Goal: Information Seeking & Learning: Learn about a topic

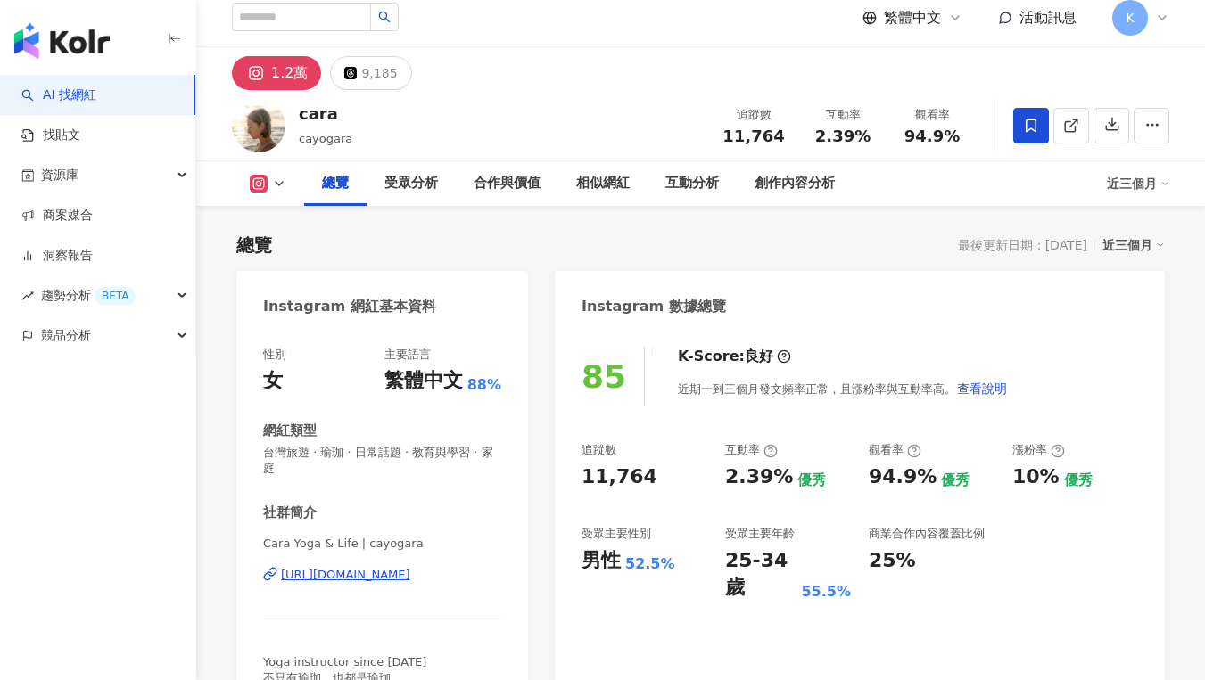
scroll to position [26, 0]
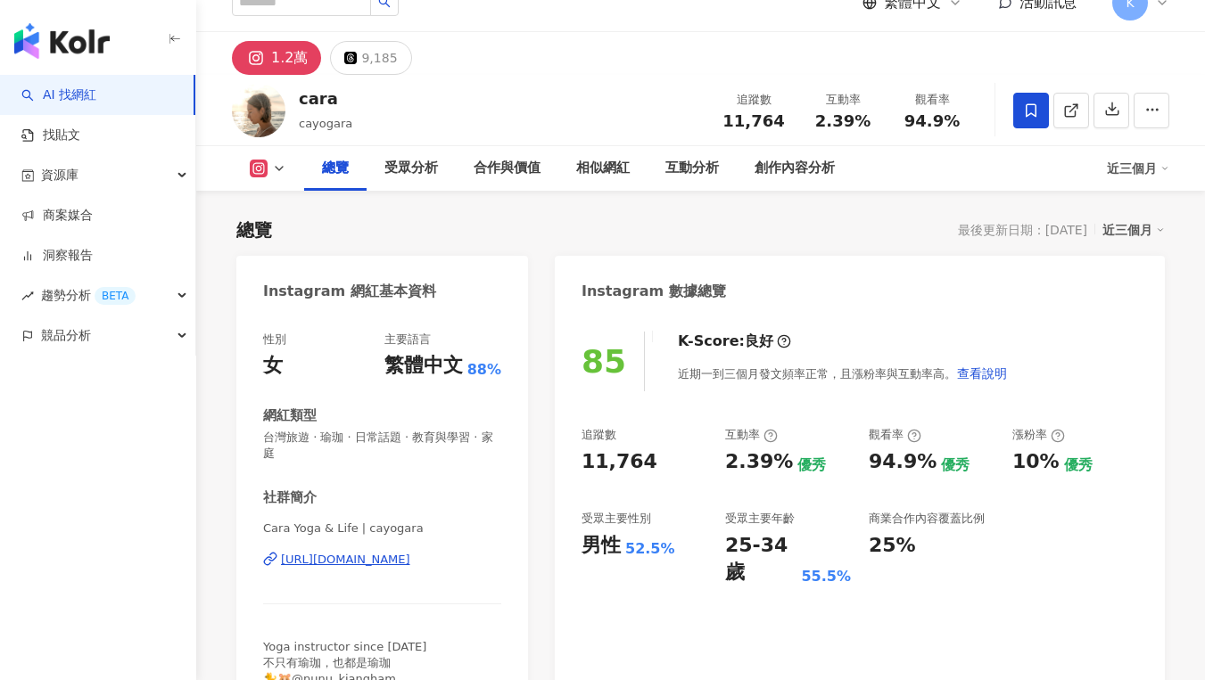
drag, startPoint x: 659, startPoint y: 470, endPoint x: 577, endPoint y: 472, distance: 82.1
click at [577, 472] on div "85 K-Score : 良好 近期一到三個月發文頻率正常，且漲粉率與互動率高。 查看說明 追蹤數 11,764 互動率 2.39% 優秀 觀看率 94.9%…" at bounding box center [860, 522] width 610 height 416
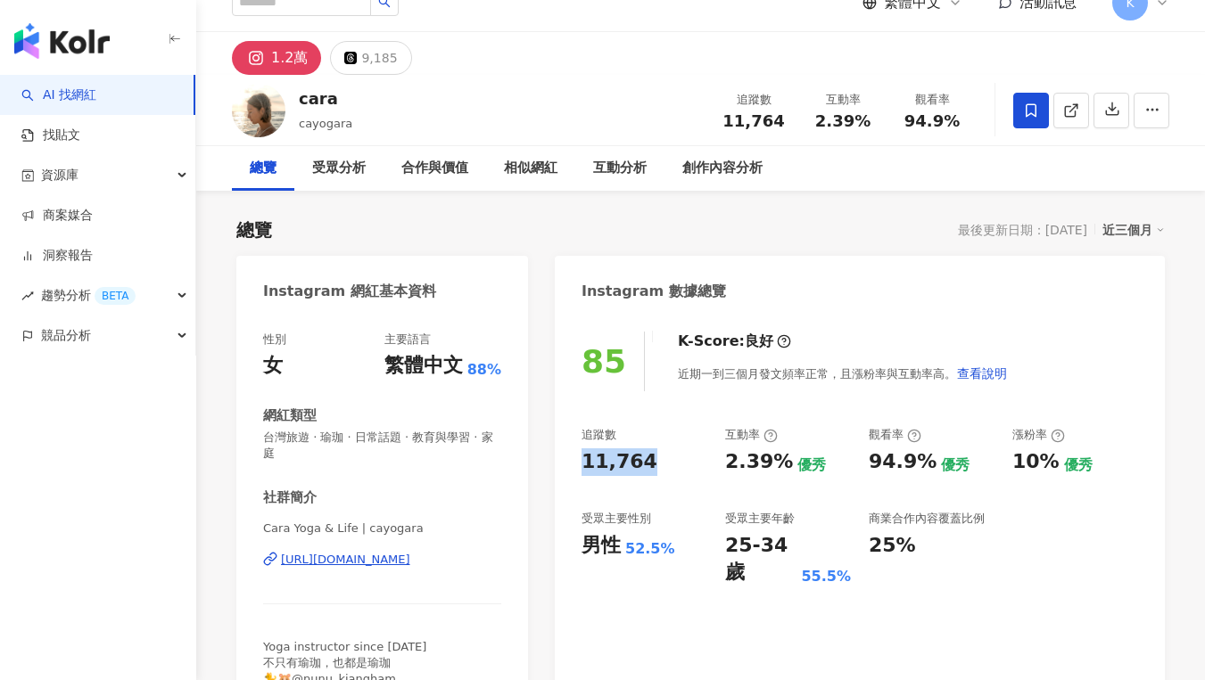
scroll to position [110, 0]
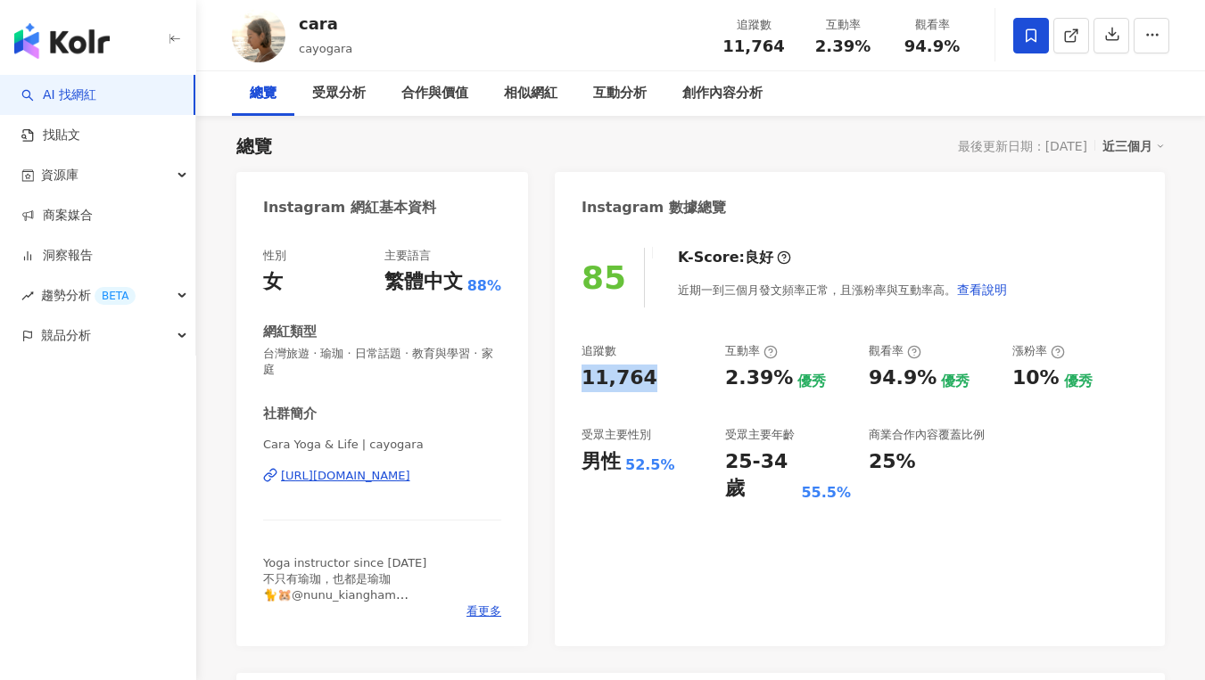
copy div "11,764"
click at [741, 444] on div "受眾主要年齡 25-34 歲 55.5%" at bounding box center [788, 465] width 126 height 76
drag, startPoint x: 721, startPoint y: 383, endPoint x: 786, endPoint y: 377, distance: 64.4
click at [786, 377] on div "追蹤數 11,764 互動率 2.39% 優秀 觀看率 94.9% 優秀 漲粉率 10% 優秀 受眾主要性別 男性 52.5% 受眾主要年齡 25-34 歲 …" at bounding box center [859, 423] width 556 height 160
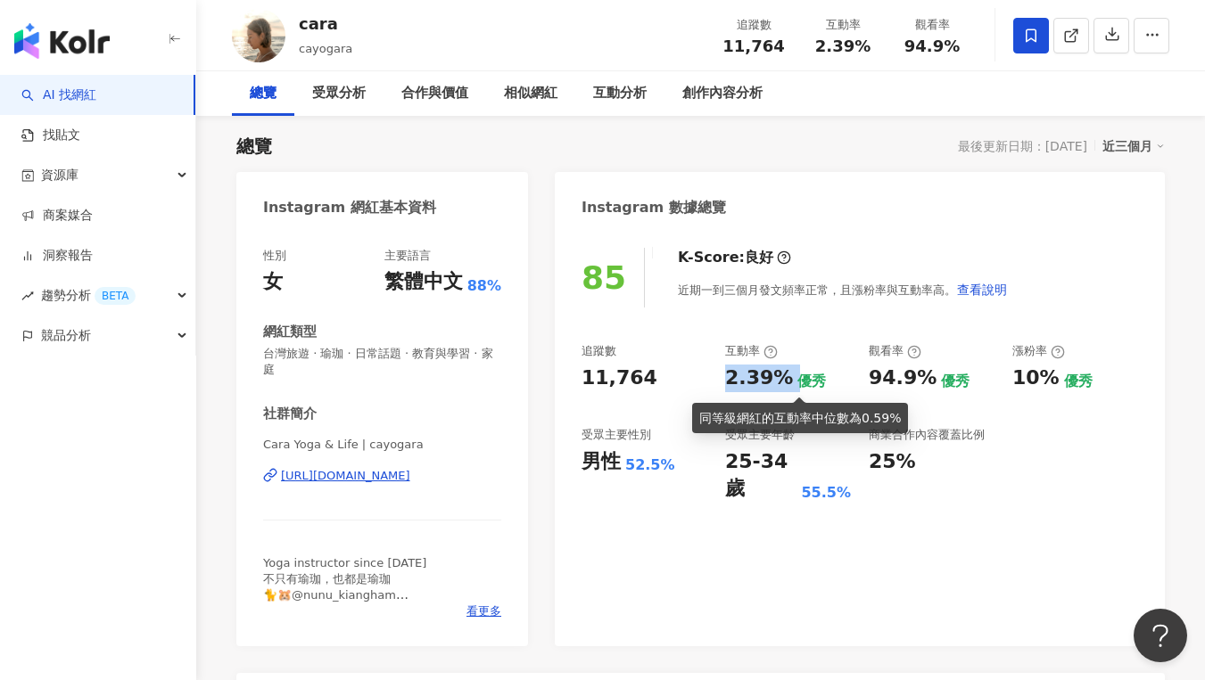
copy div "2.39%"
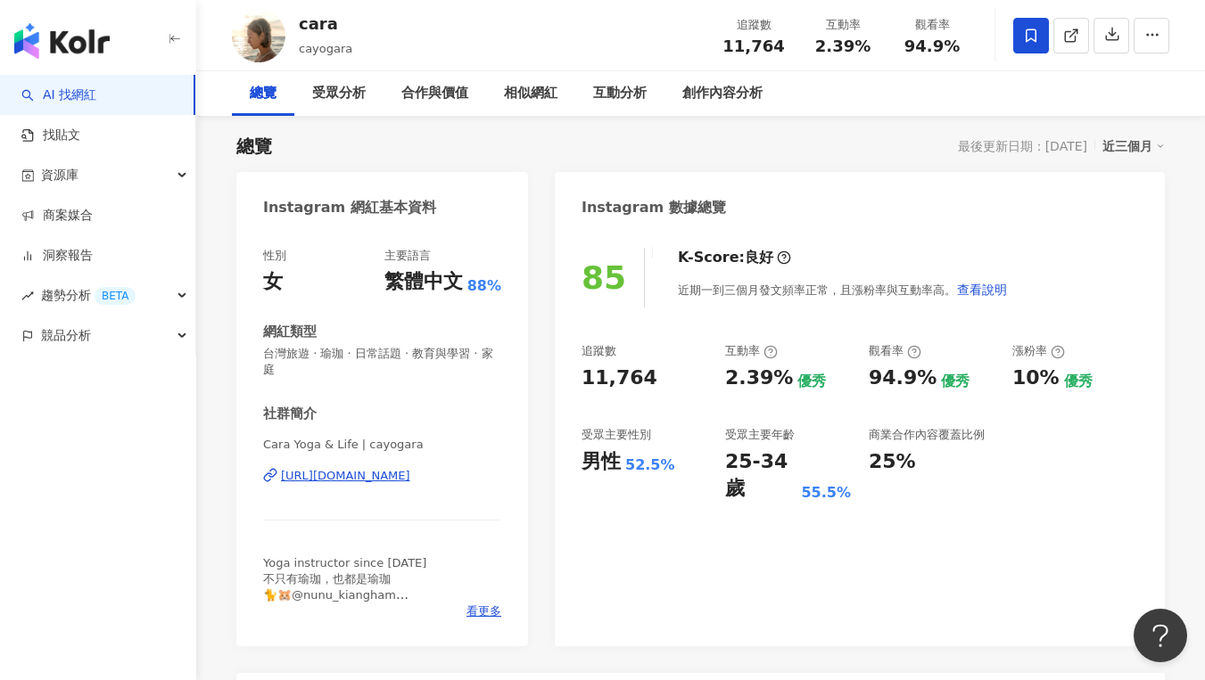
click at [815, 436] on div "受眾主要年齡" at bounding box center [788, 435] width 126 height 16
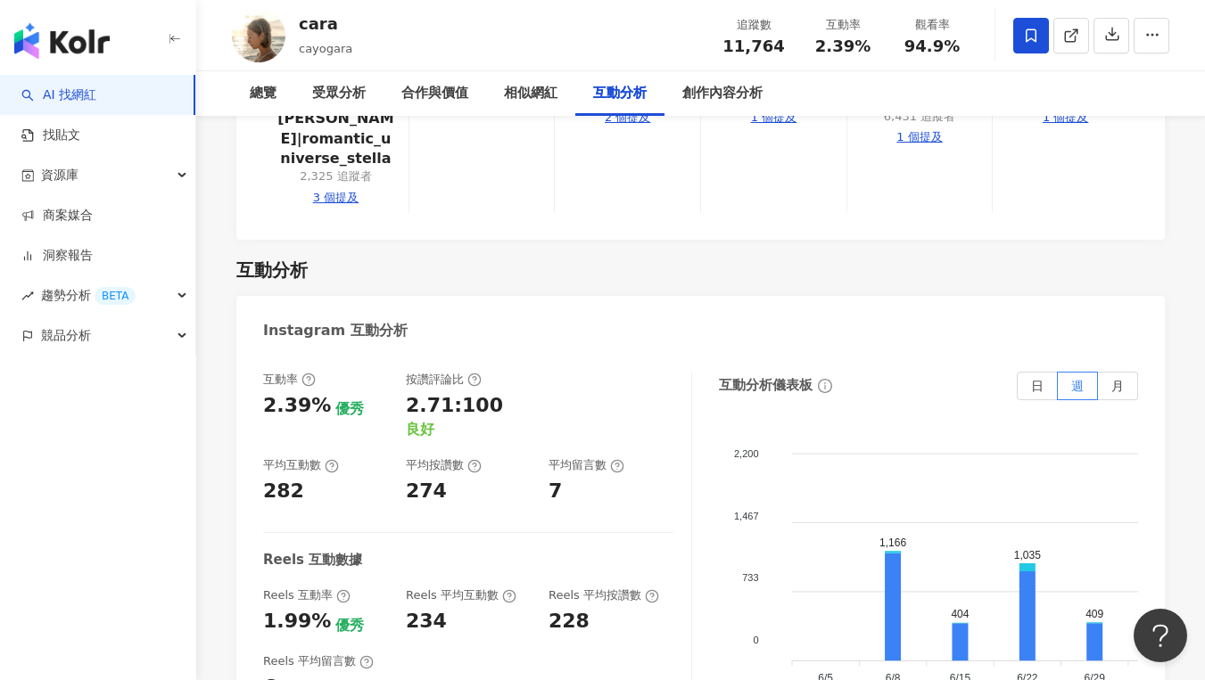
scroll to position [3754, 0]
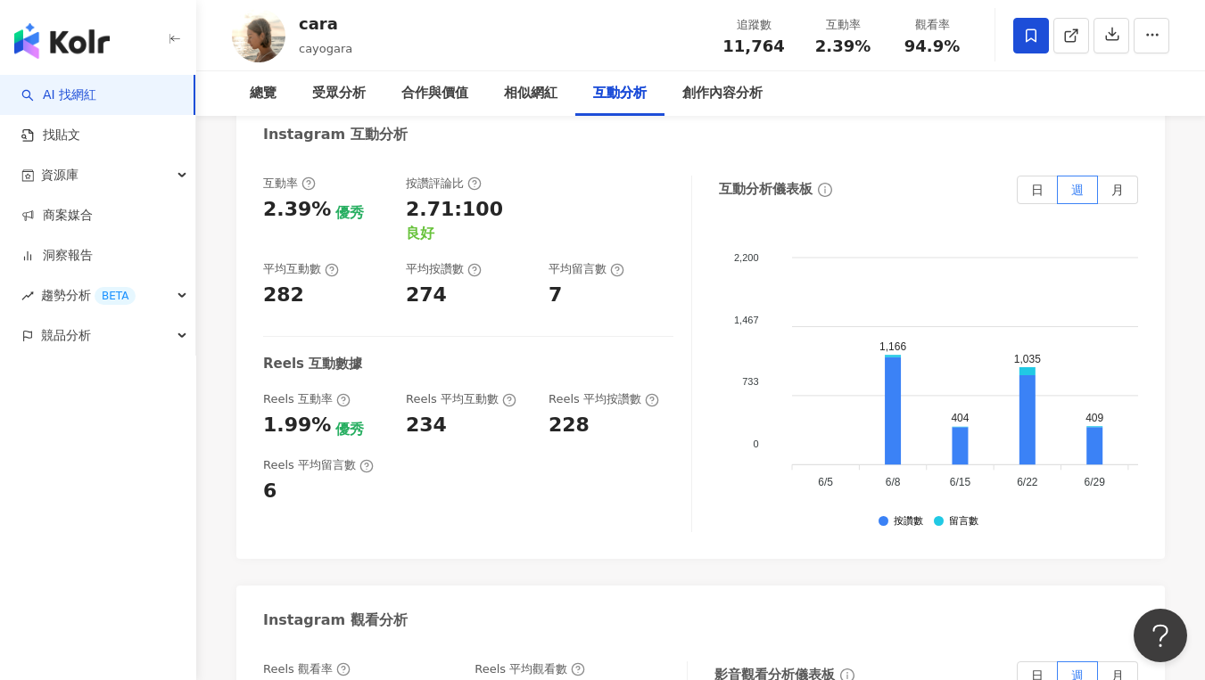
drag, startPoint x: 279, startPoint y: 545, endPoint x: 326, endPoint y: 543, distance: 46.4
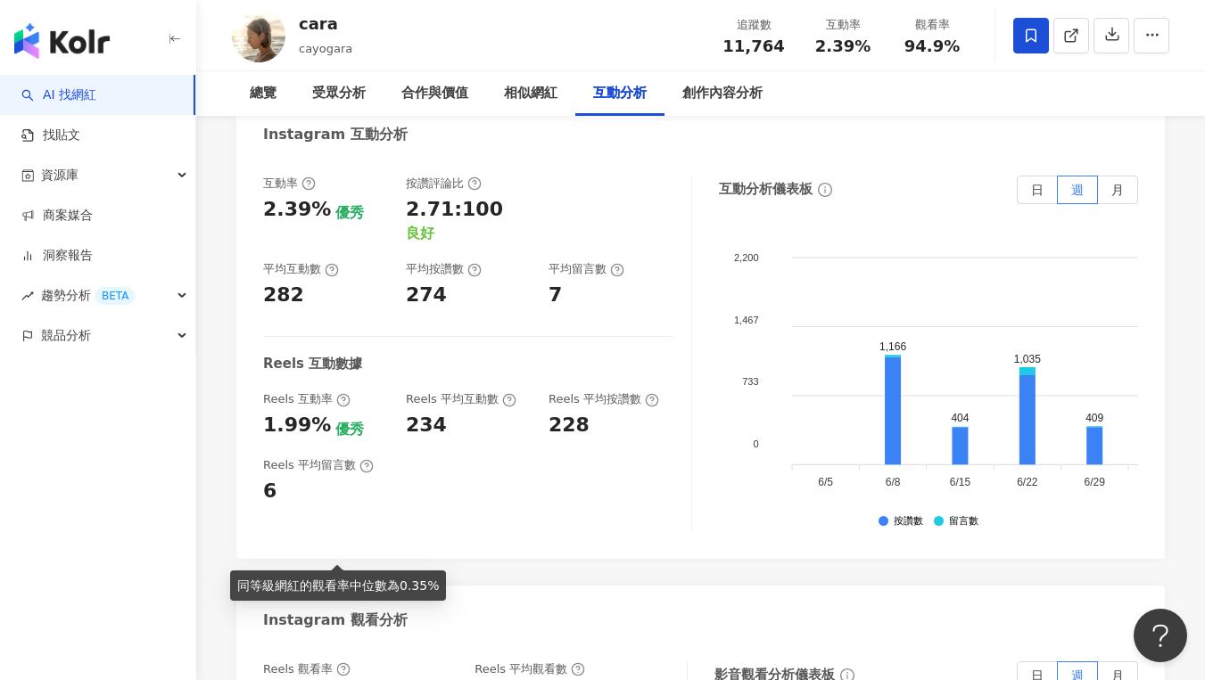
copy div "94.9%"
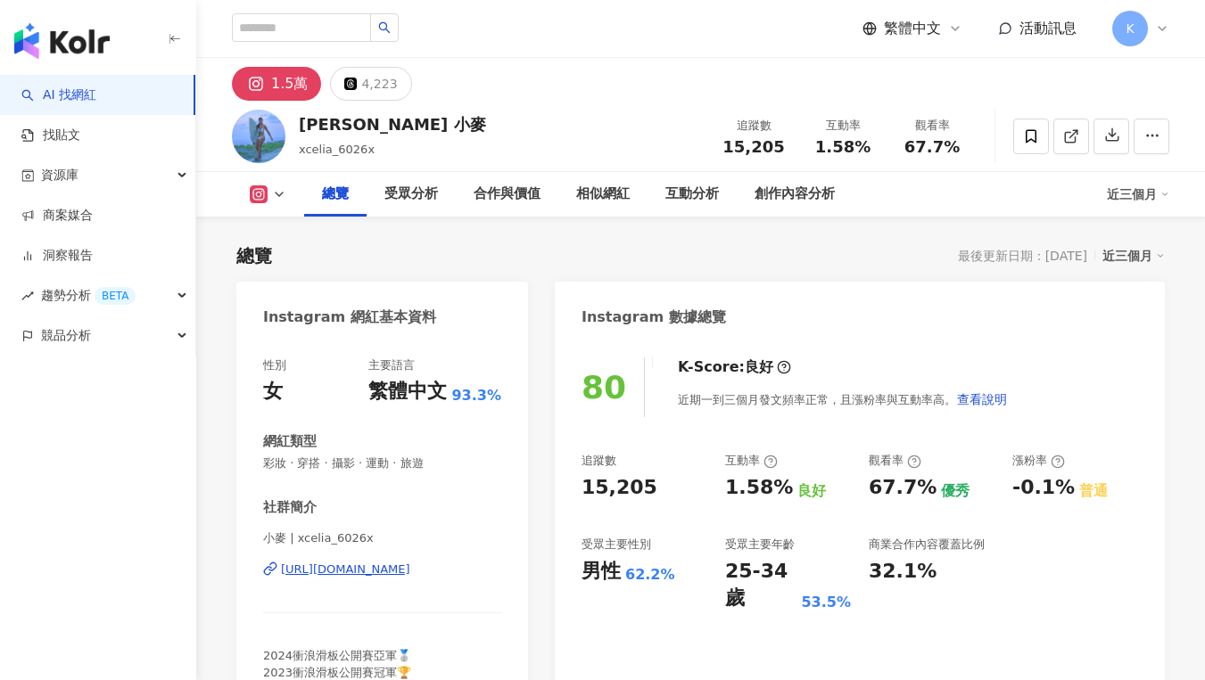
scroll to position [166, 0]
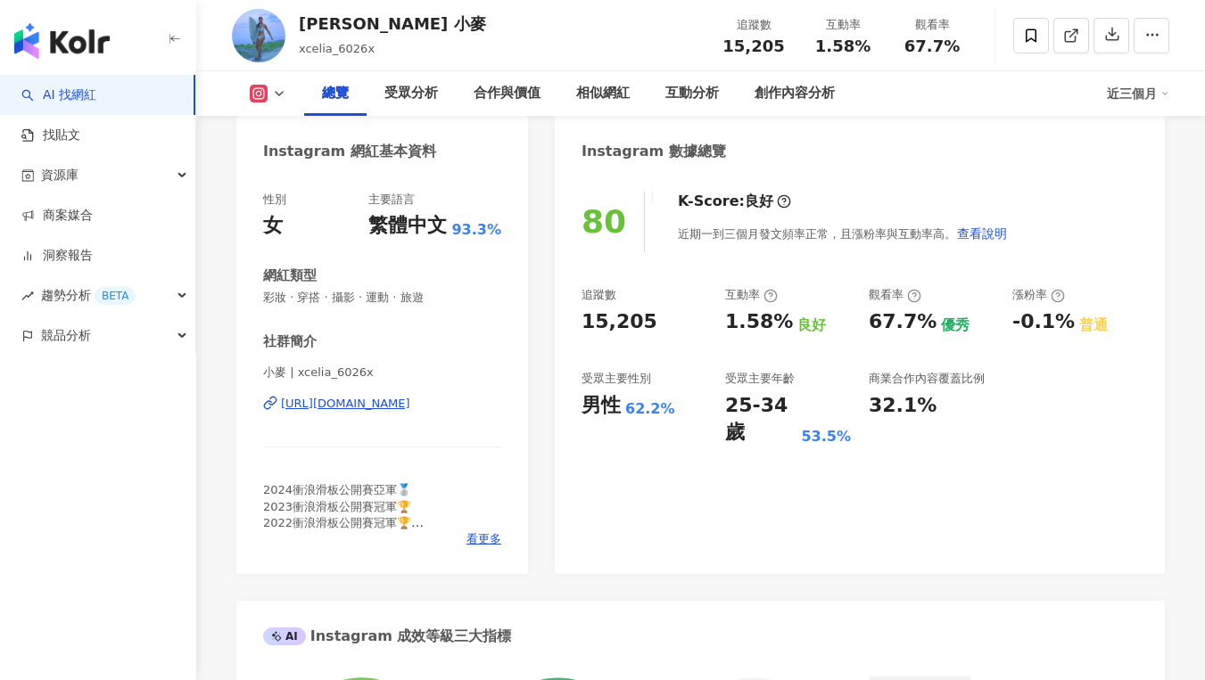
drag, startPoint x: 612, startPoint y: 326, endPoint x: 651, endPoint y: 324, distance: 39.3
click at [651, 324] on div "80 K-Score : 良好 近期一到三個月發文頻率正常，且漲粉率與互動率高。 查看說明 追蹤數 15,205 互動率 1.58% 良好 觀看率 67.7%…" at bounding box center [860, 374] width 610 height 400
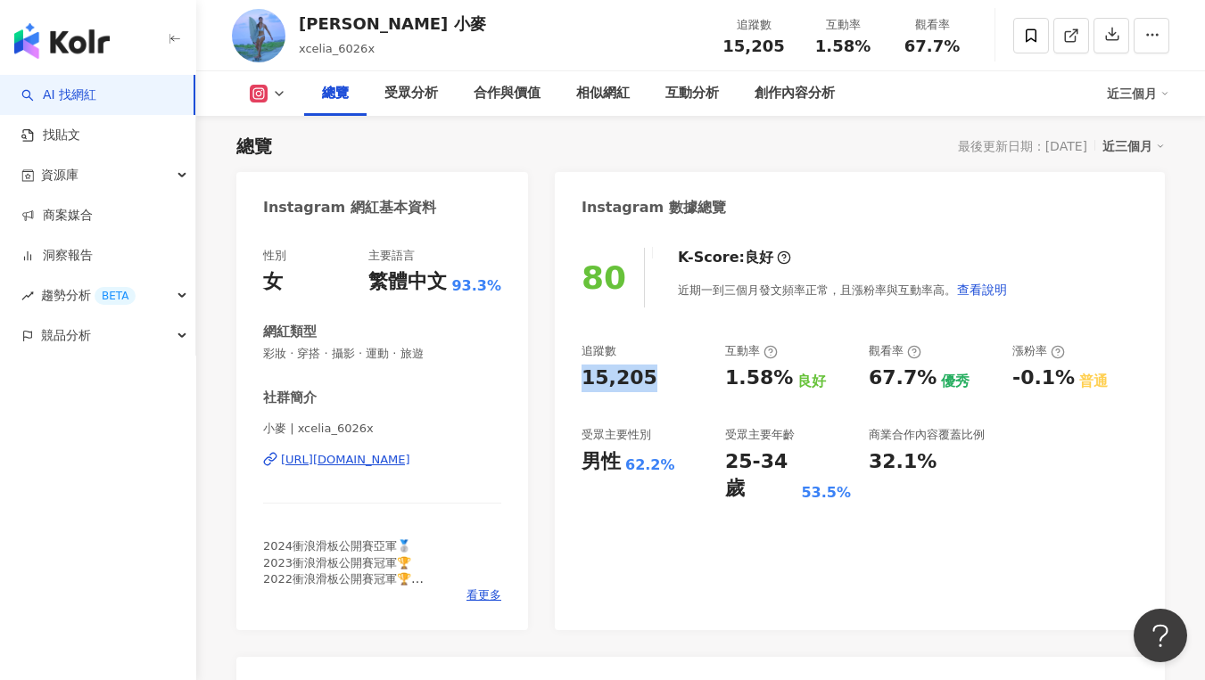
scroll to position [0, 0]
click at [751, 416] on div "追蹤數 15,205 互動率 1.58% 良好 觀看率 67.7% 優秀 漲粉率 -0.1% 普通 受眾主要性別 男性 62.2% 受眾主要年齡 25-34 …" at bounding box center [859, 423] width 556 height 160
drag, startPoint x: 726, startPoint y: 376, endPoint x: 777, endPoint y: 375, distance: 50.8
click at [777, 375] on div "1.58%" at bounding box center [759, 379] width 68 height 28
copy div "1.58%"
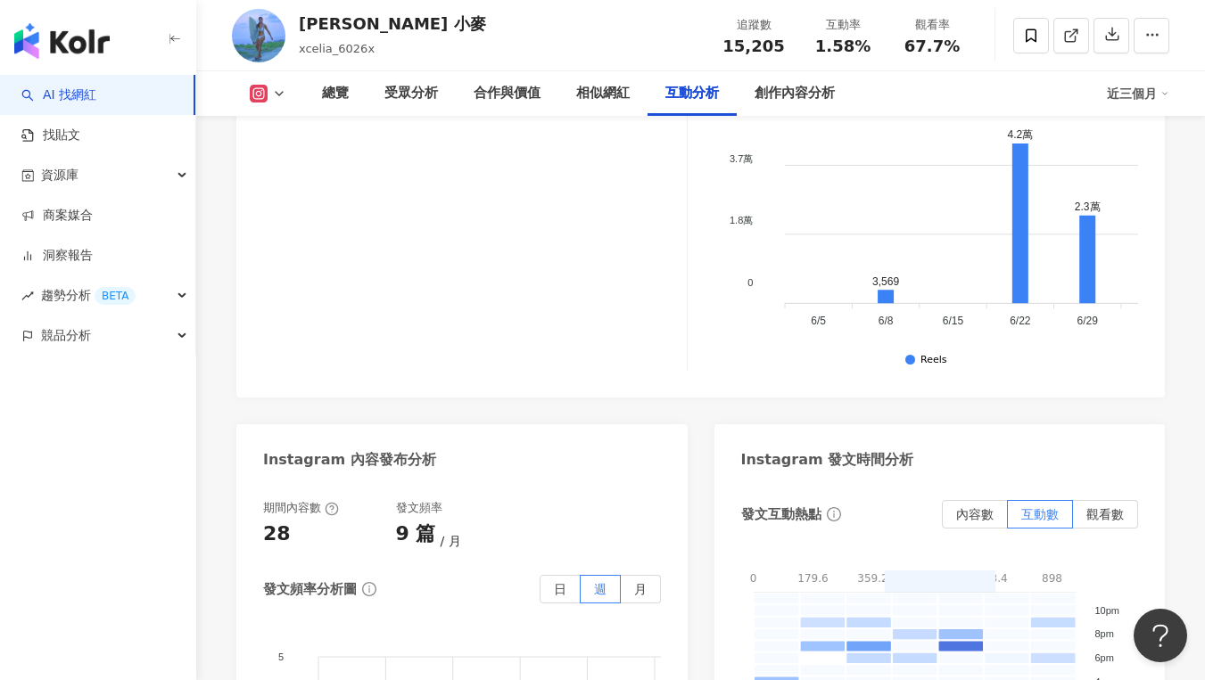
scroll to position [4105, 0]
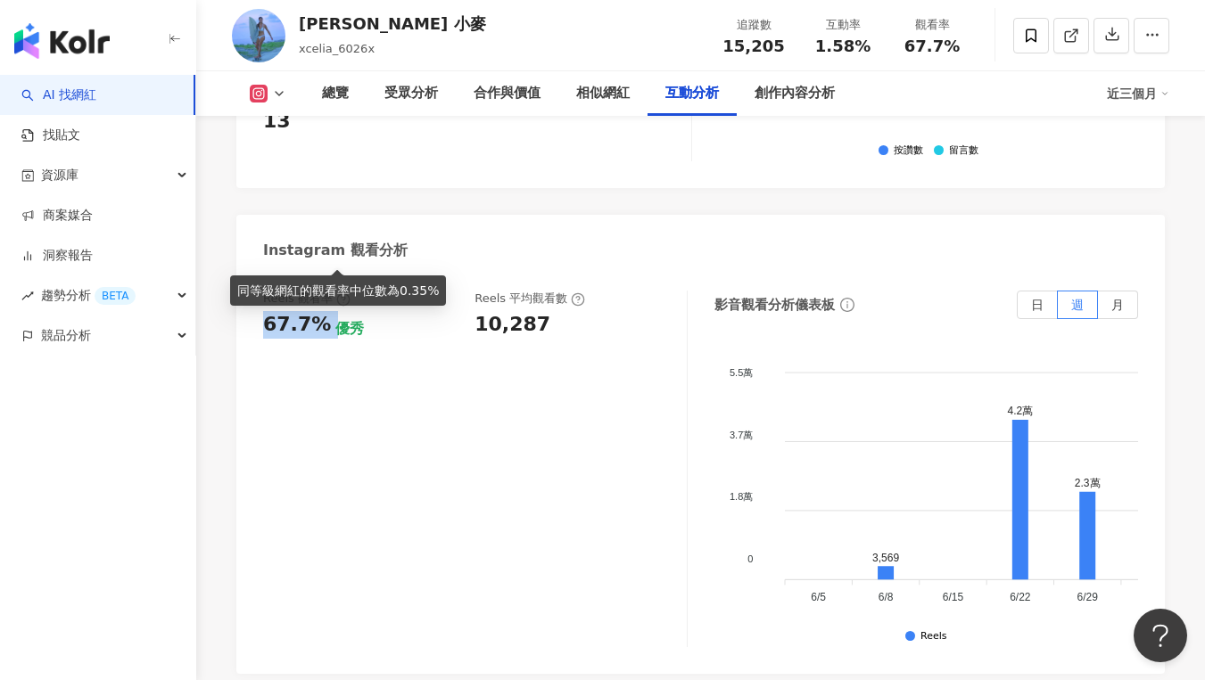
drag, startPoint x: 266, startPoint y: 252, endPoint x: 328, endPoint y: 259, distance: 62.7
click at [328, 311] on div "67.7% 優秀" at bounding box center [360, 325] width 194 height 28
copy div "67.7%"
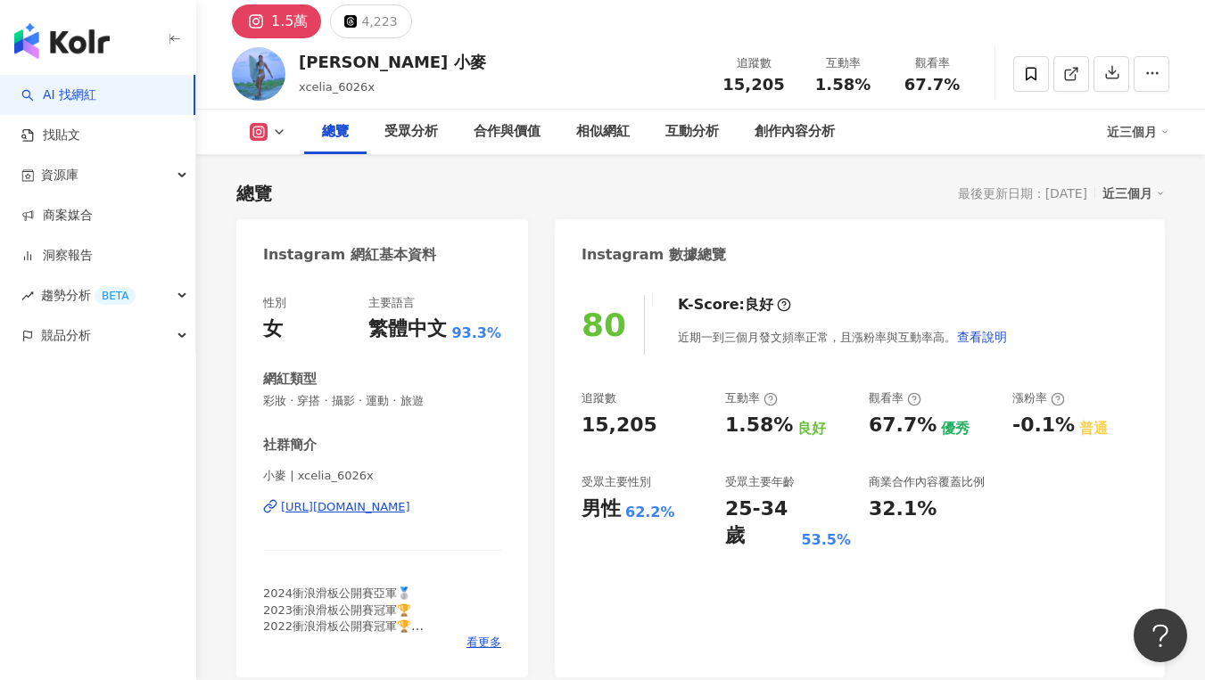
scroll to position [144, 0]
